Goal: Task Accomplishment & Management: Use online tool/utility

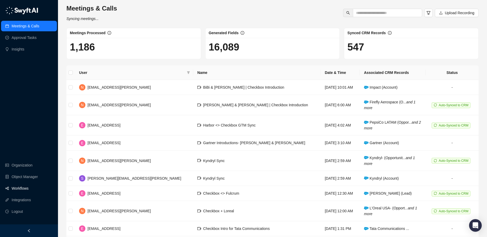
click at [24, 149] on link "Workflows" at bounding box center [20, 188] width 17 height 11
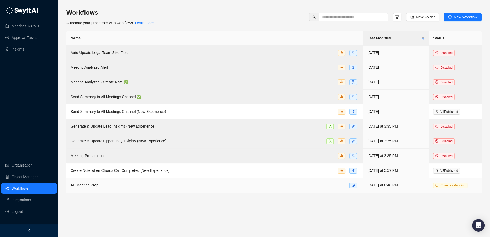
click at [132, 149] on div "AE Meeting Prep" at bounding box center [215, 185] width 289 height 6
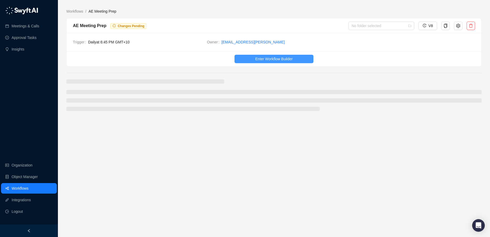
click at [252, 58] on button "Enter Workflow Builder" at bounding box center [274, 59] width 79 height 8
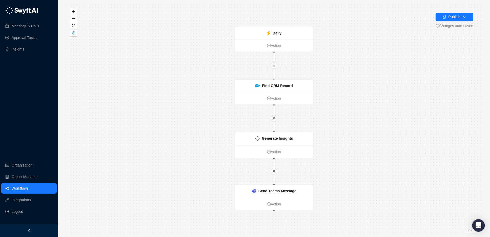
click at [19, 149] on link "Workflows" at bounding box center [20, 188] width 17 height 11
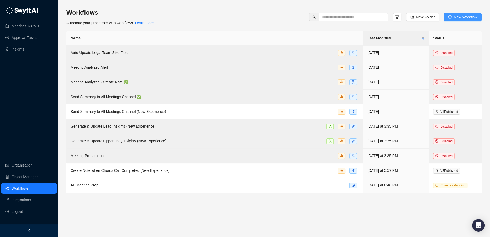
click at [302, 16] on span "New Workflow" at bounding box center [465, 17] width 23 height 6
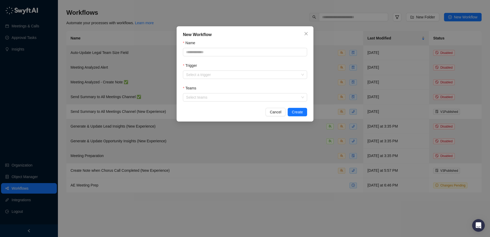
click at [211, 93] on div "Teams" at bounding box center [245, 89] width 124 height 8
click at [210, 76] on input "Trigger" at bounding box center [243, 75] width 115 height 8
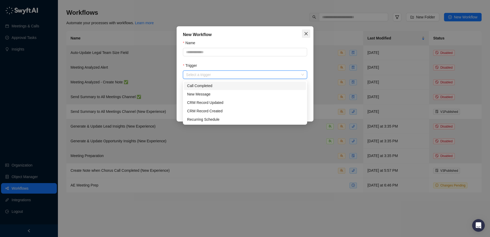
click at [302, 34] on icon "close" at bounding box center [306, 33] width 3 height 3
